Goal: Task Accomplishment & Management: Use online tool/utility

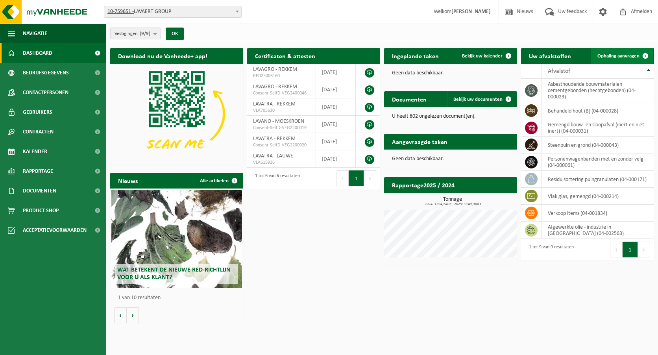
click at [610, 55] on span "Ophaling aanvragen" at bounding box center [618, 55] width 42 height 5
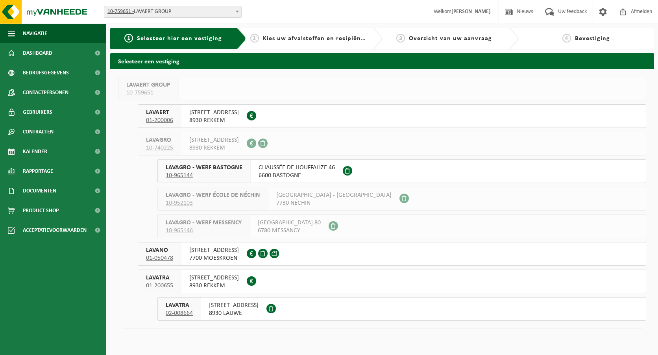
click at [243, 307] on span "AALBEEKSESTEENWEG 25" at bounding box center [234, 305] width 50 height 8
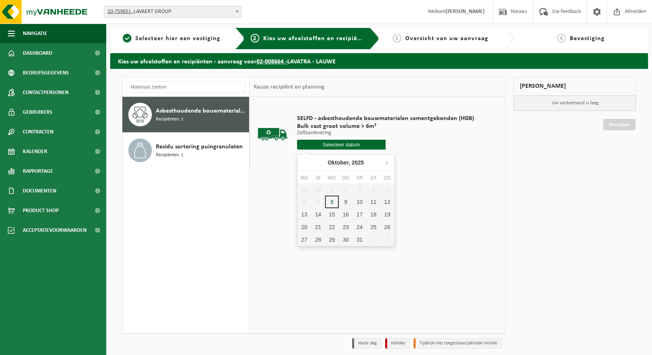
click at [344, 145] on input "text" at bounding box center [341, 145] width 89 height 10
click at [344, 201] on div "9" at bounding box center [346, 202] width 14 height 13
type input "Van 2025-10-09"
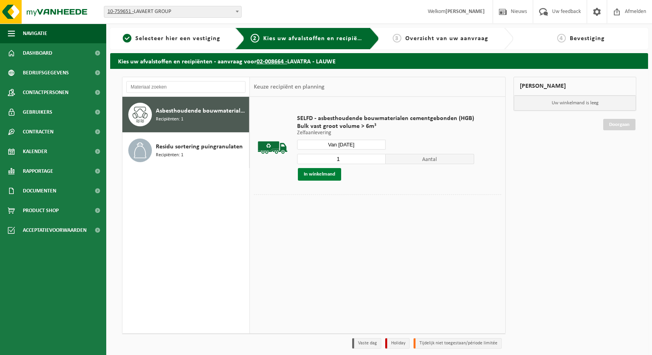
click at [319, 175] on button "In winkelmand" at bounding box center [319, 174] width 43 height 13
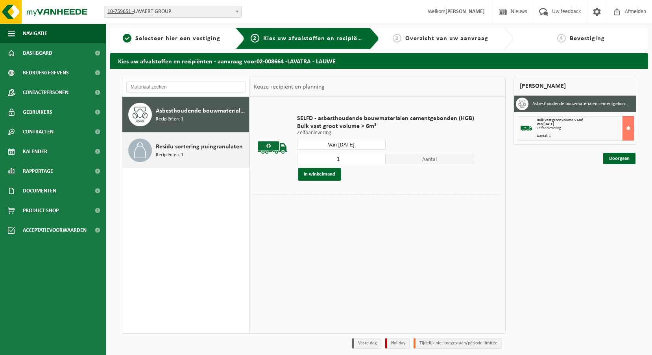
click at [189, 147] on span "Residu sortering puingranulaten" at bounding box center [199, 146] width 87 height 9
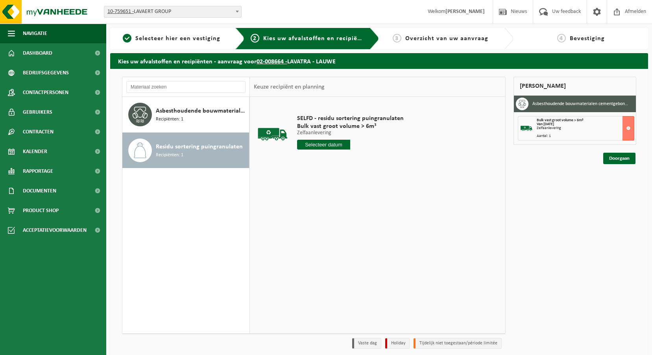
click at [335, 141] on input "text" at bounding box center [323, 145] width 53 height 10
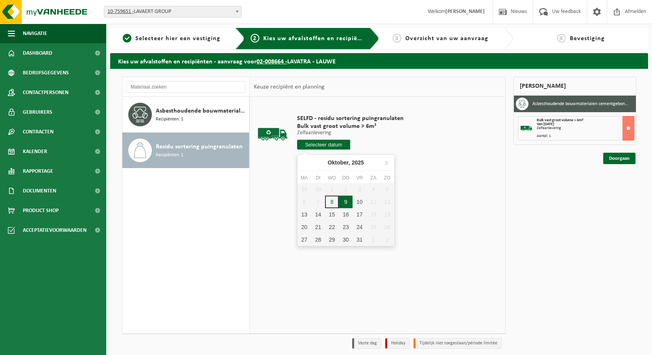
click at [347, 204] on div "9" at bounding box center [346, 202] width 14 height 13
type input "Van 2025-10-09"
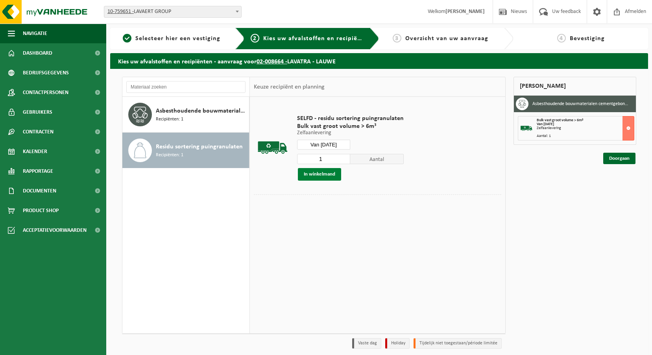
click at [318, 174] on button "In winkelmand" at bounding box center [319, 174] width 43 height 13
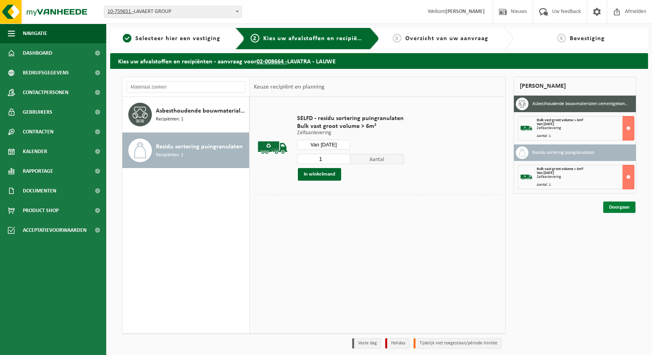
click at [618, 205] on link "Doorgaan" at bounding box center [619, 206] width 32 height 11
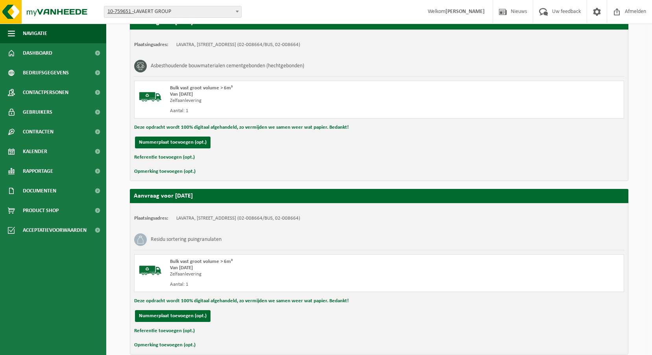
scroll to position [196, 0]
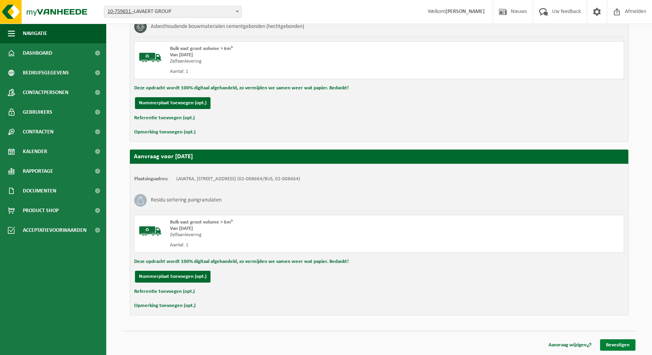
click at [624, 347] on link "Bevestigen" at bounding box center [617, 344] width 35 height 11
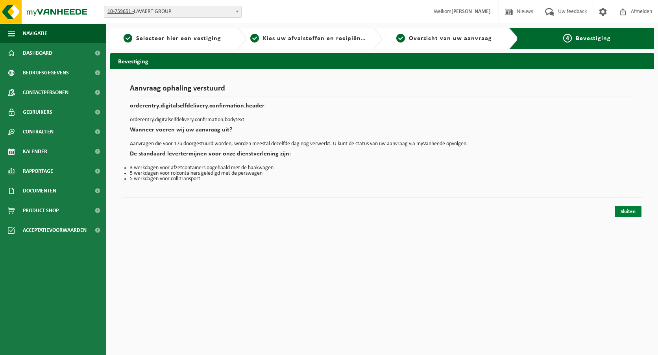
click at [624, 212] on link "Sluiten" at bounding box center [627, 211] width 27 height 11
